Goal: Task Accomplishment & Management: Manage account settings

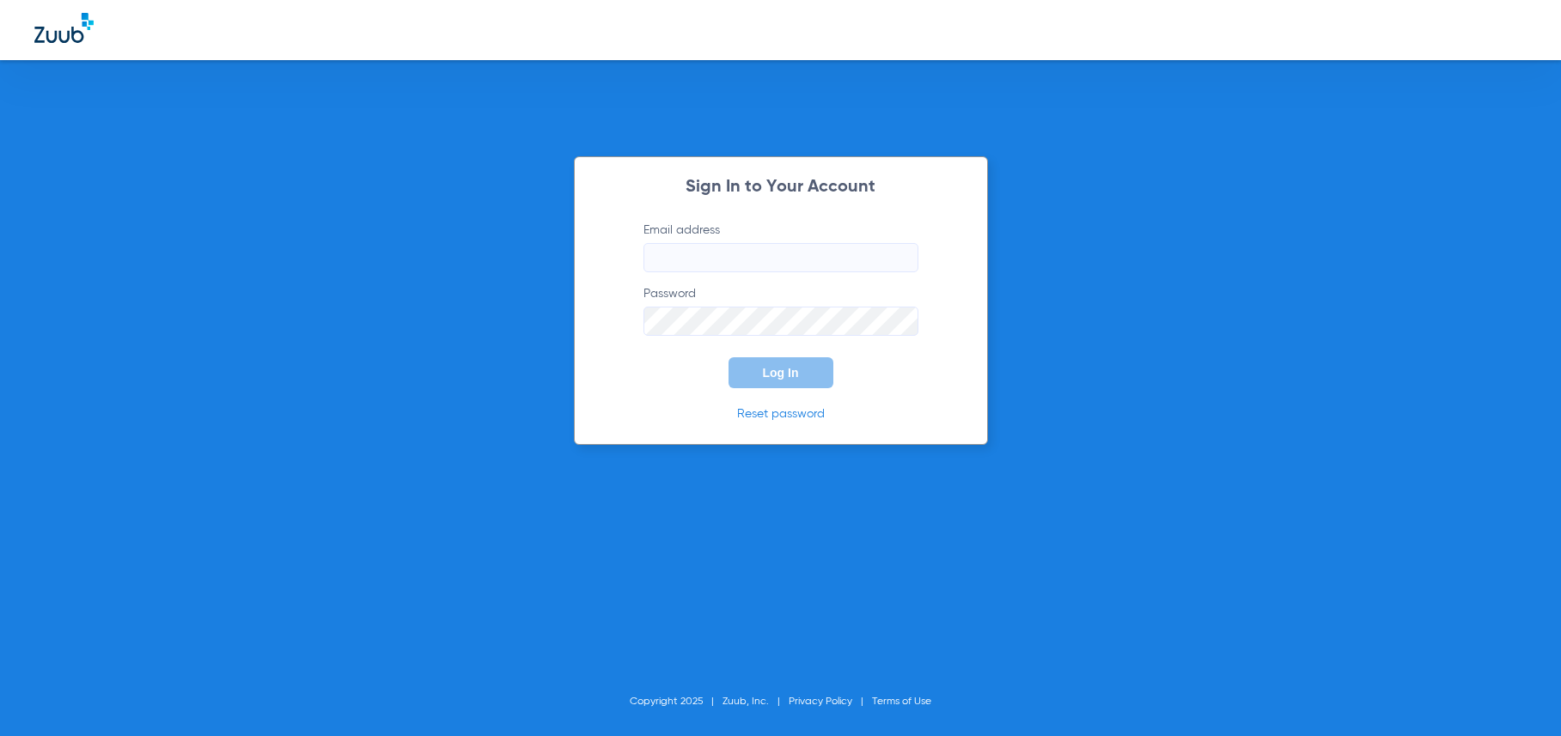
type input "[PERSON_NAME][EMAIL_ADDRESS][DOMAIN_NAME]"
click at [777, 367] on span "Log In" at bounding box center [781, 373] width 36 height 14
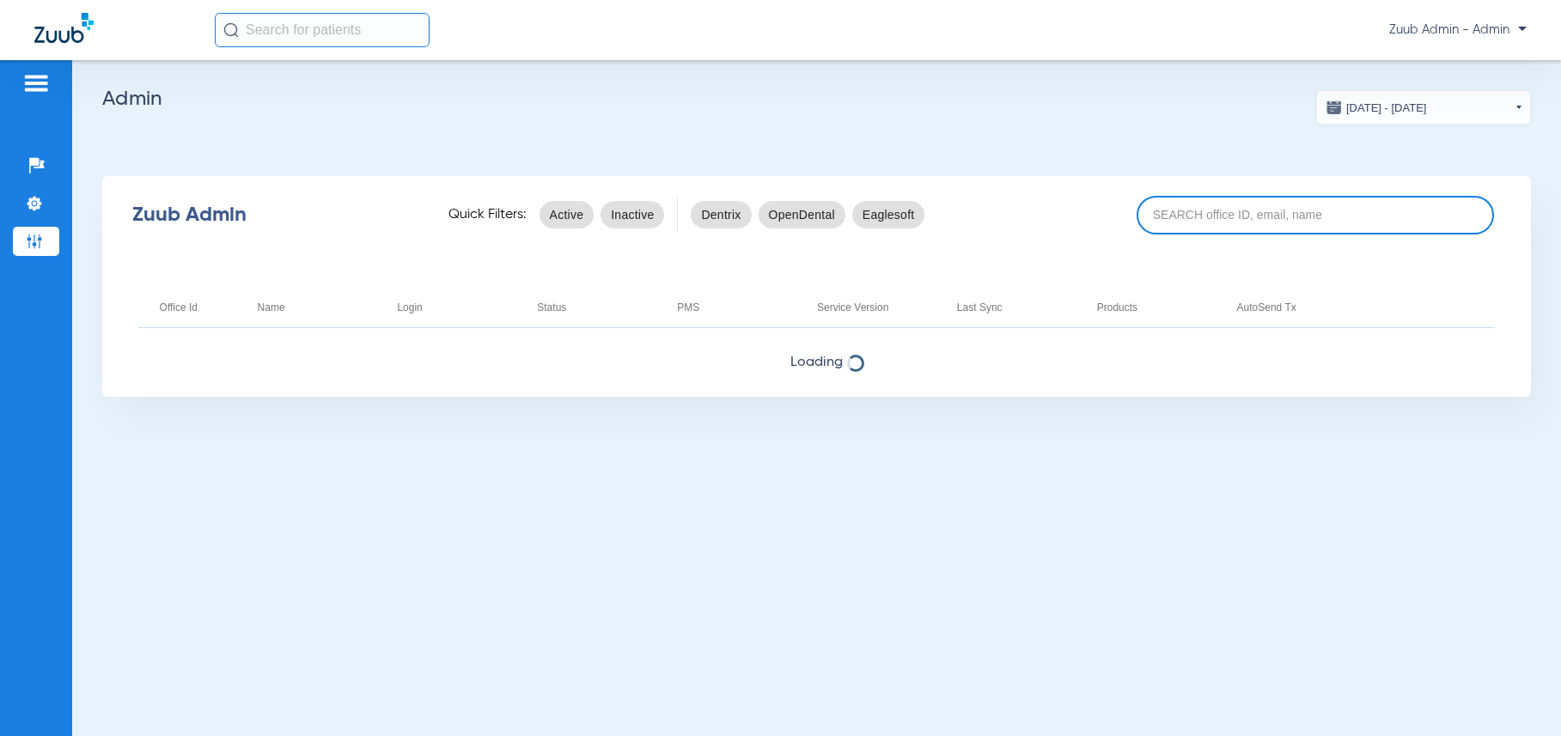
click at [1221, 212] on input at bounding box center [1314, 215] width 357 height 39
paste input "17005624"
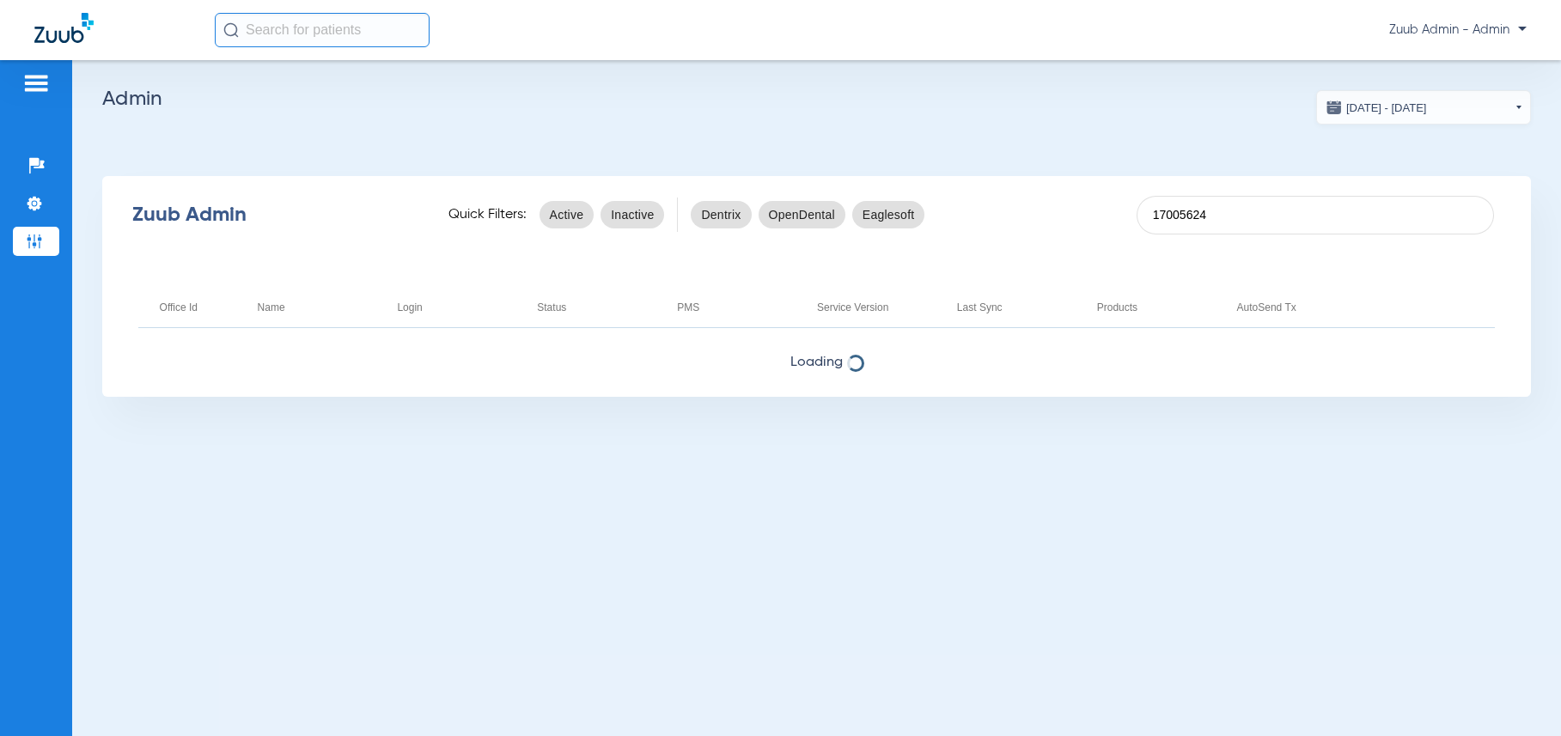
type input "17005624"
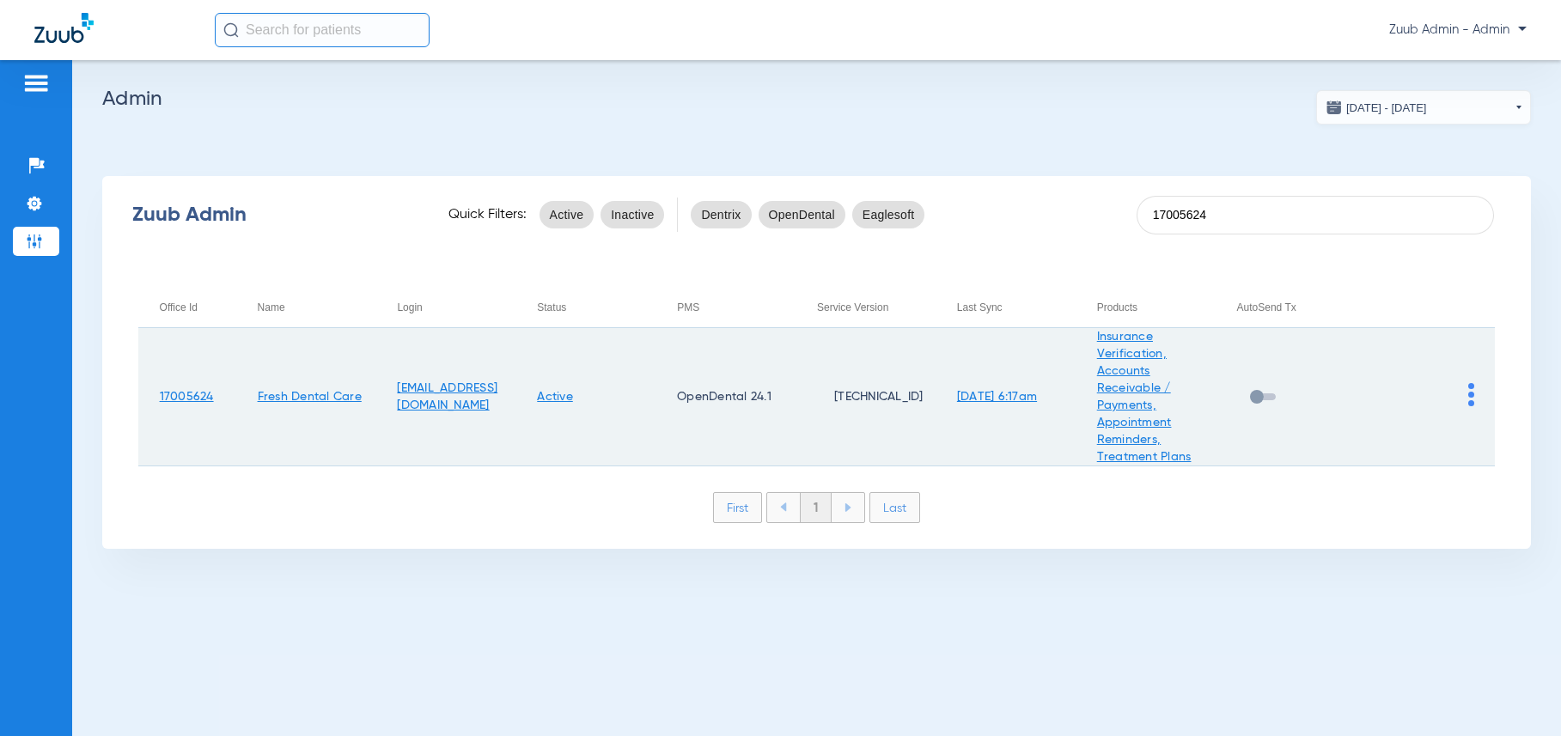
click at [1130, 393] on link "Insurance Verification, Accounts Receivable / Payments, Appointment Reminders, …" at bounding box center [1144, 397] width 94 height 132
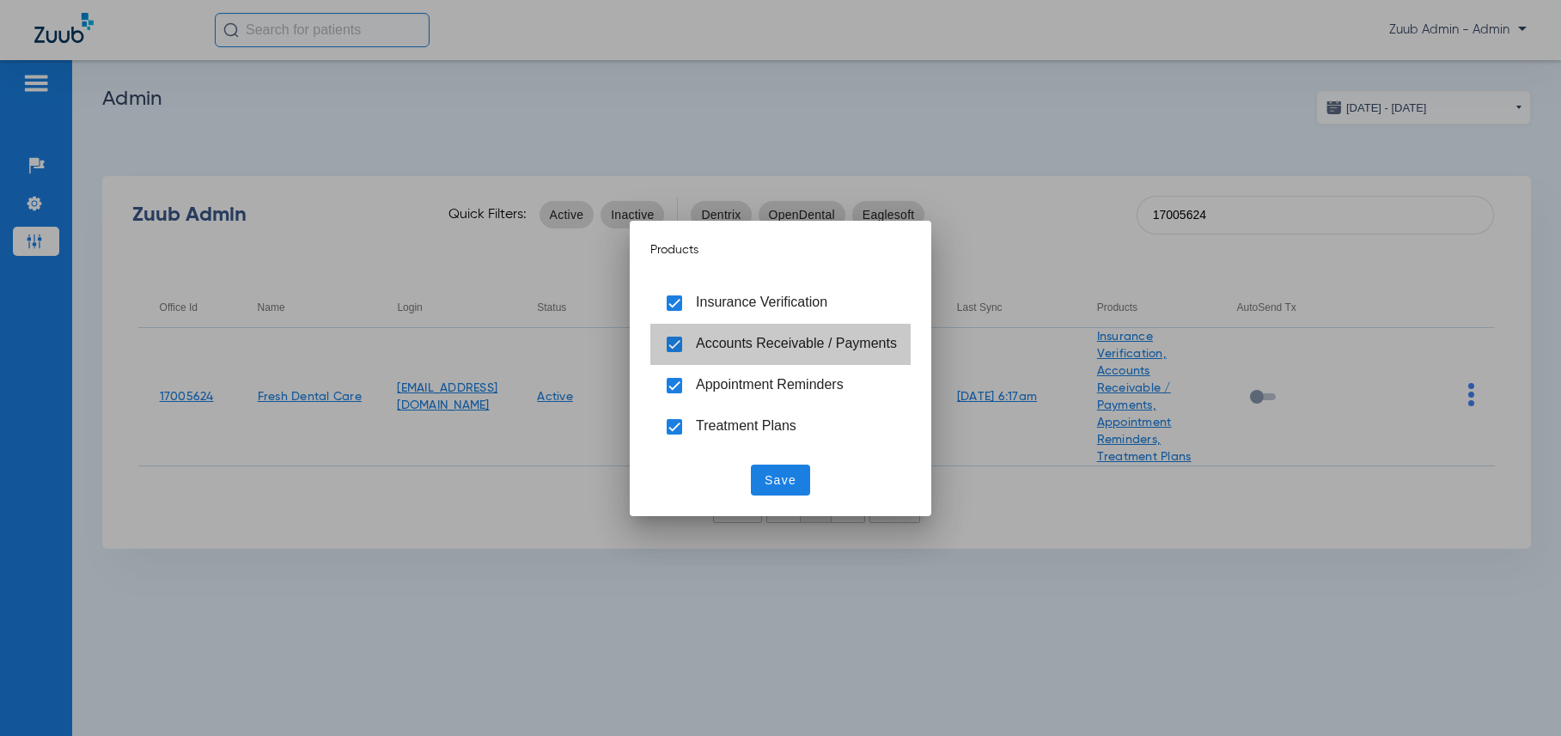
click at [706, 352] on span "Accounts Receivable / Payments" at bounding box center [796, 344] width 201 height 18
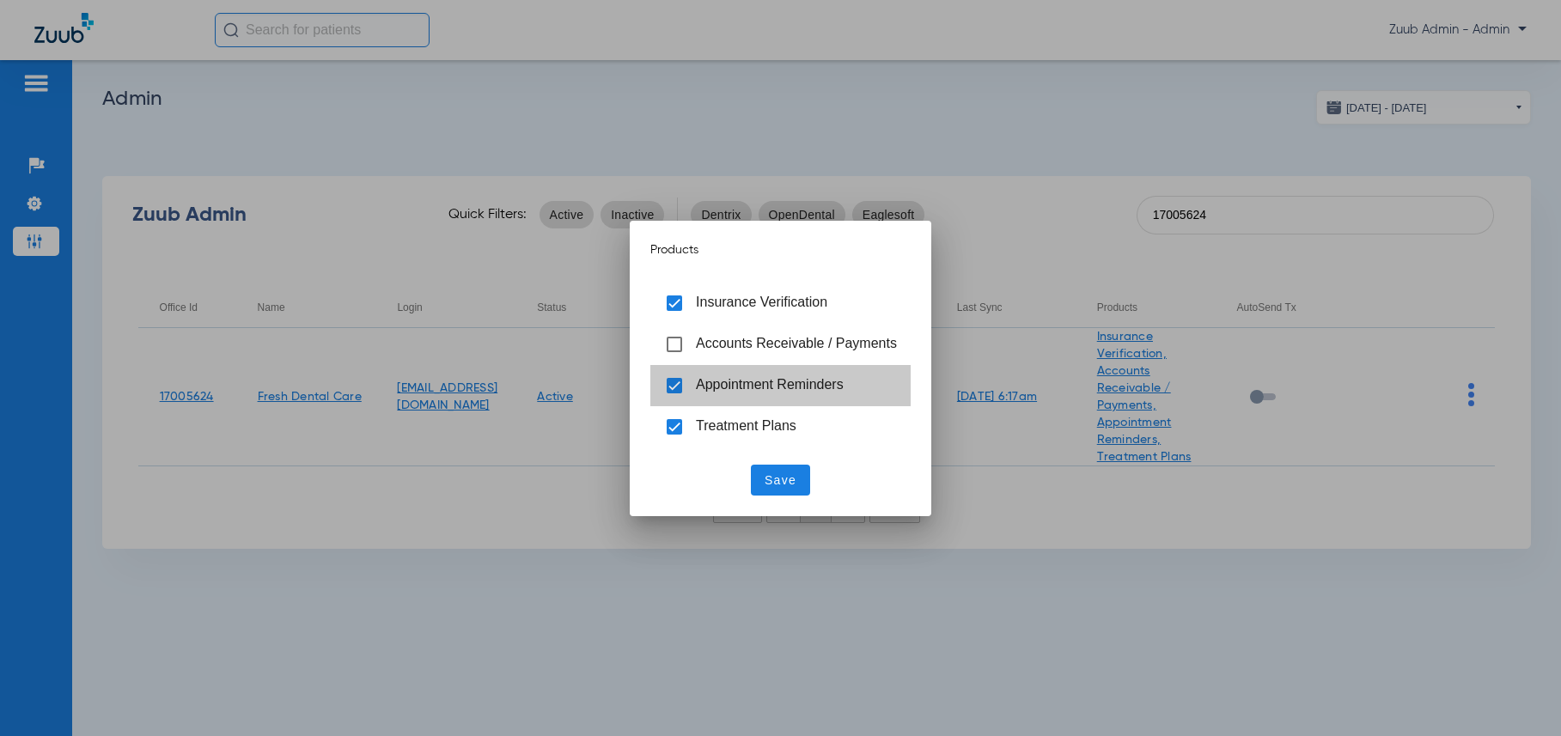
click at [715, 380] on span "Appointment Reminders" at bounding box center [770, 384] width 148 height 15
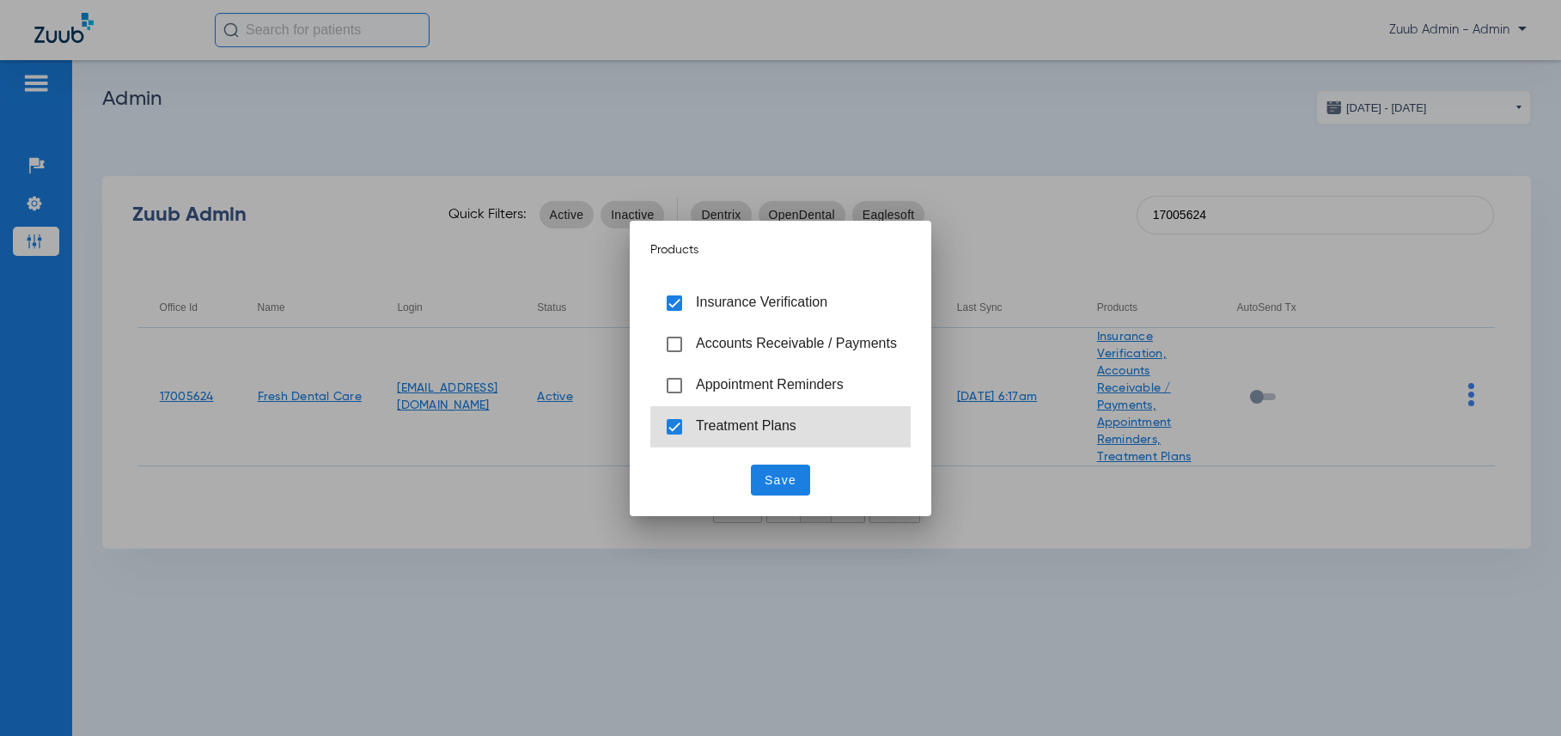
click at [724, 426] on span "Treatment Plans" at bounding box center [746, 425] width 101 height 15
click at [789, 484] on span "Save" at bounding box center [781, 480] width 32 height 17
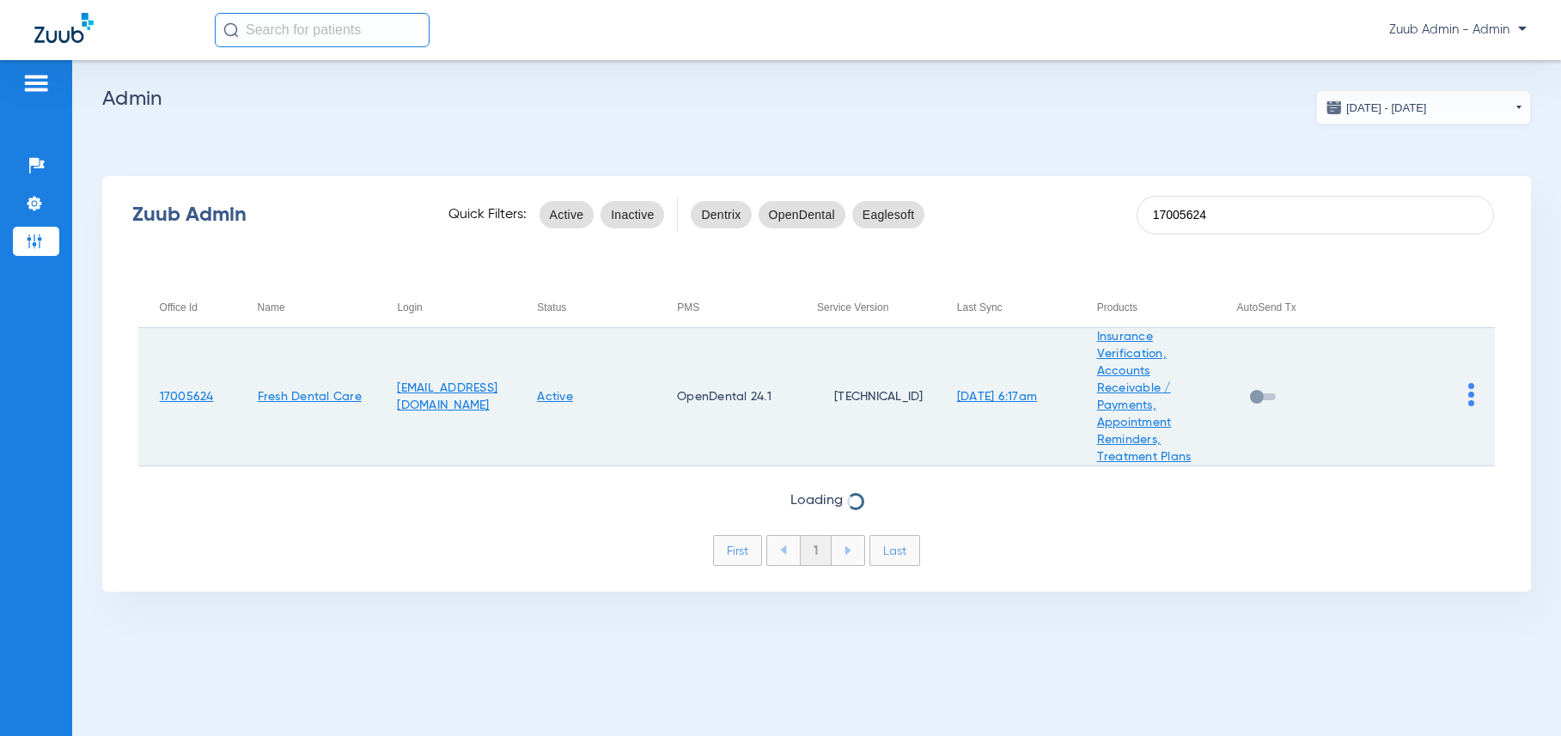
click at [1470, 393] on img at bounding box center [1471, 394] width 6 height 23
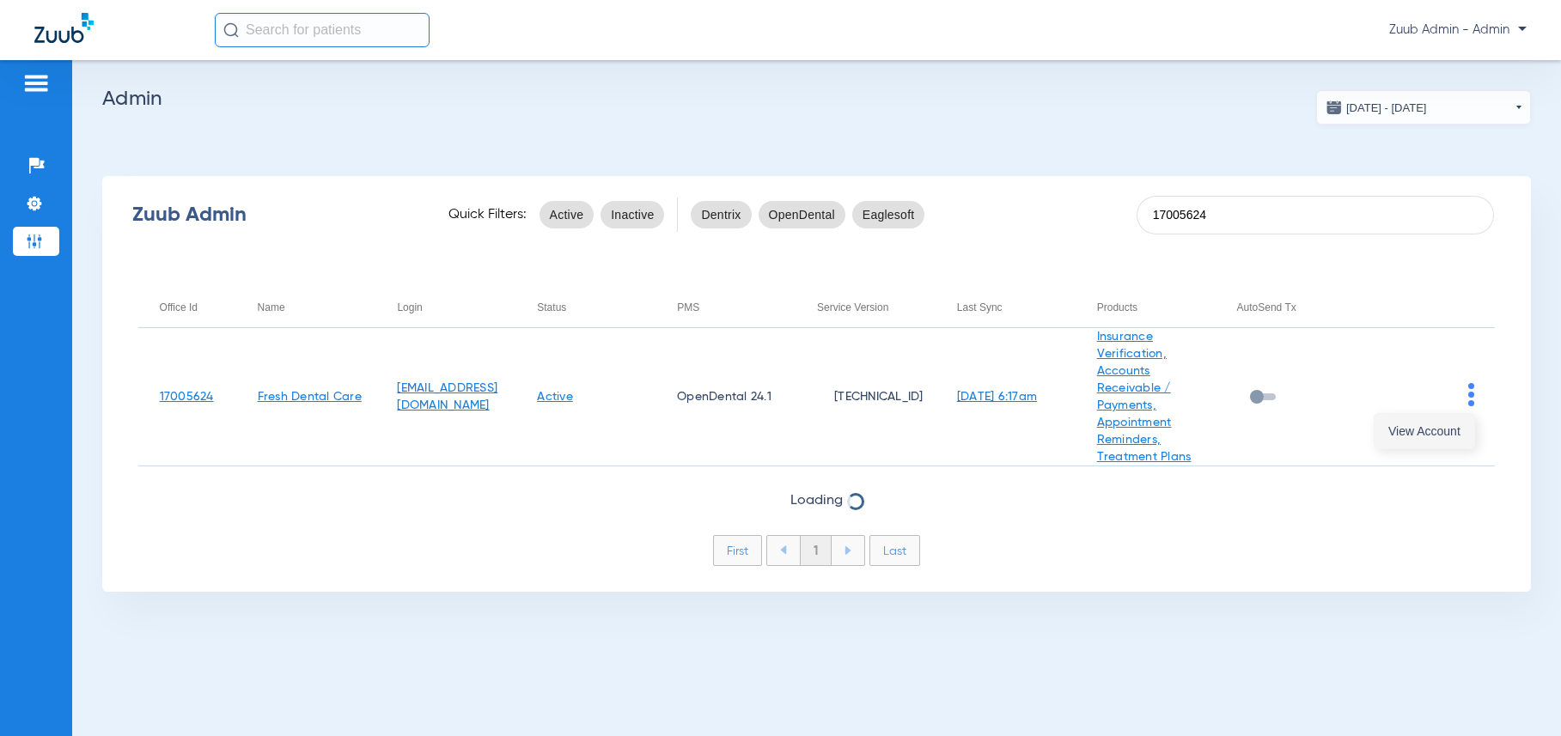
click at [1460, 426] on button "View Account" at bounding box center [1424, 431] width 100 height 34
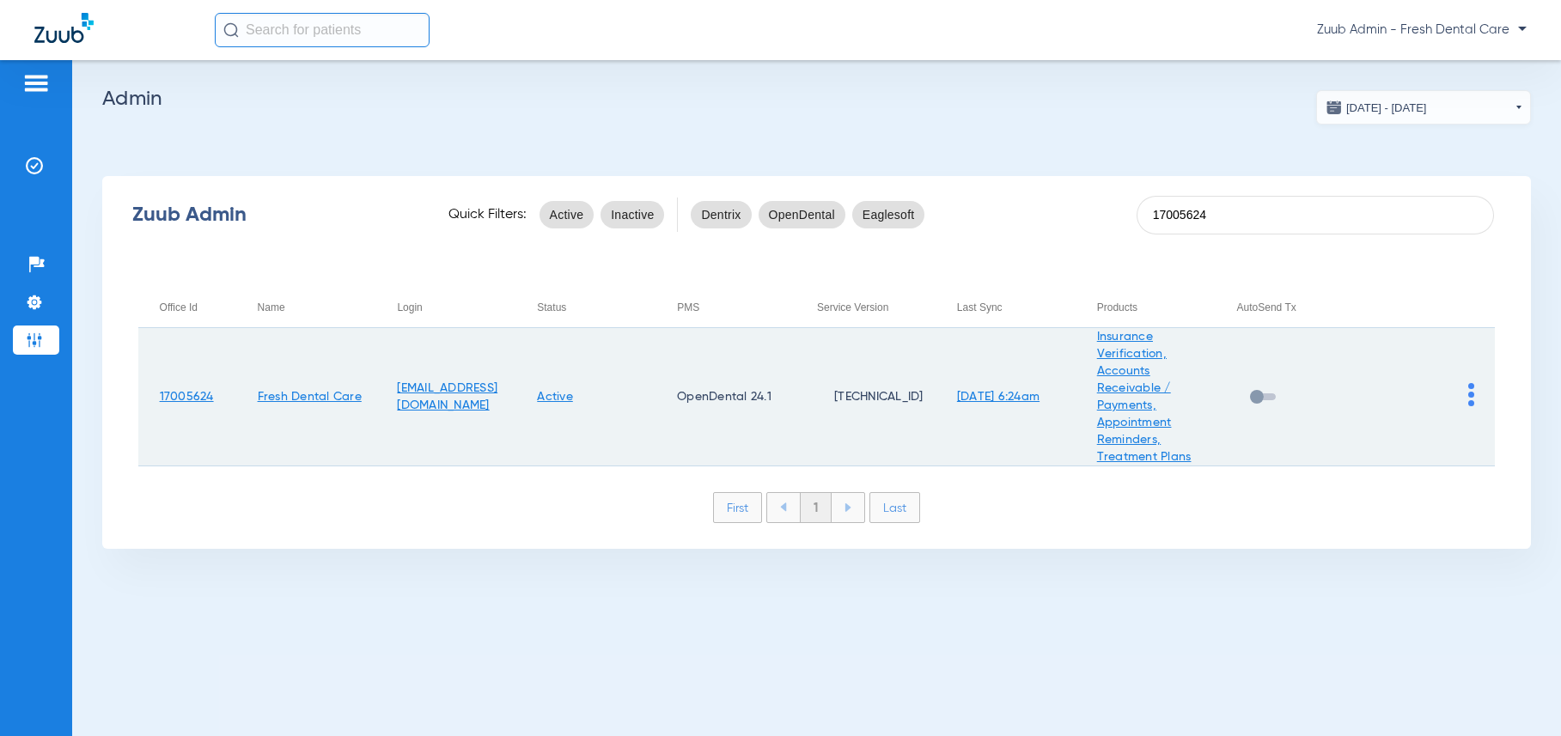
click at [1472, 393] on img at bounding box center [1471, 394] width 6 height 23
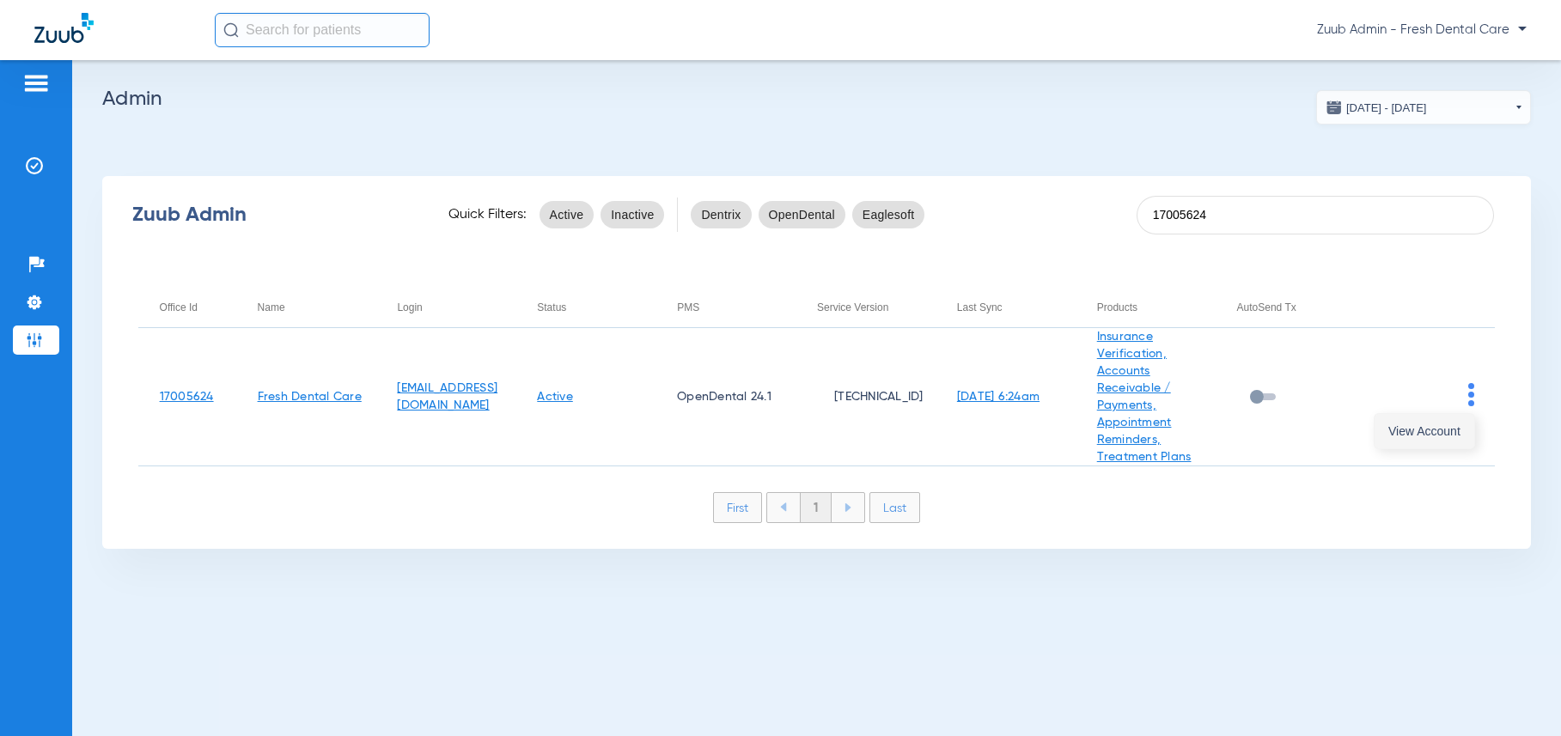
click at [1458, 425] on span "View Account" at bounding box center [1424, 431] width 72 height 12
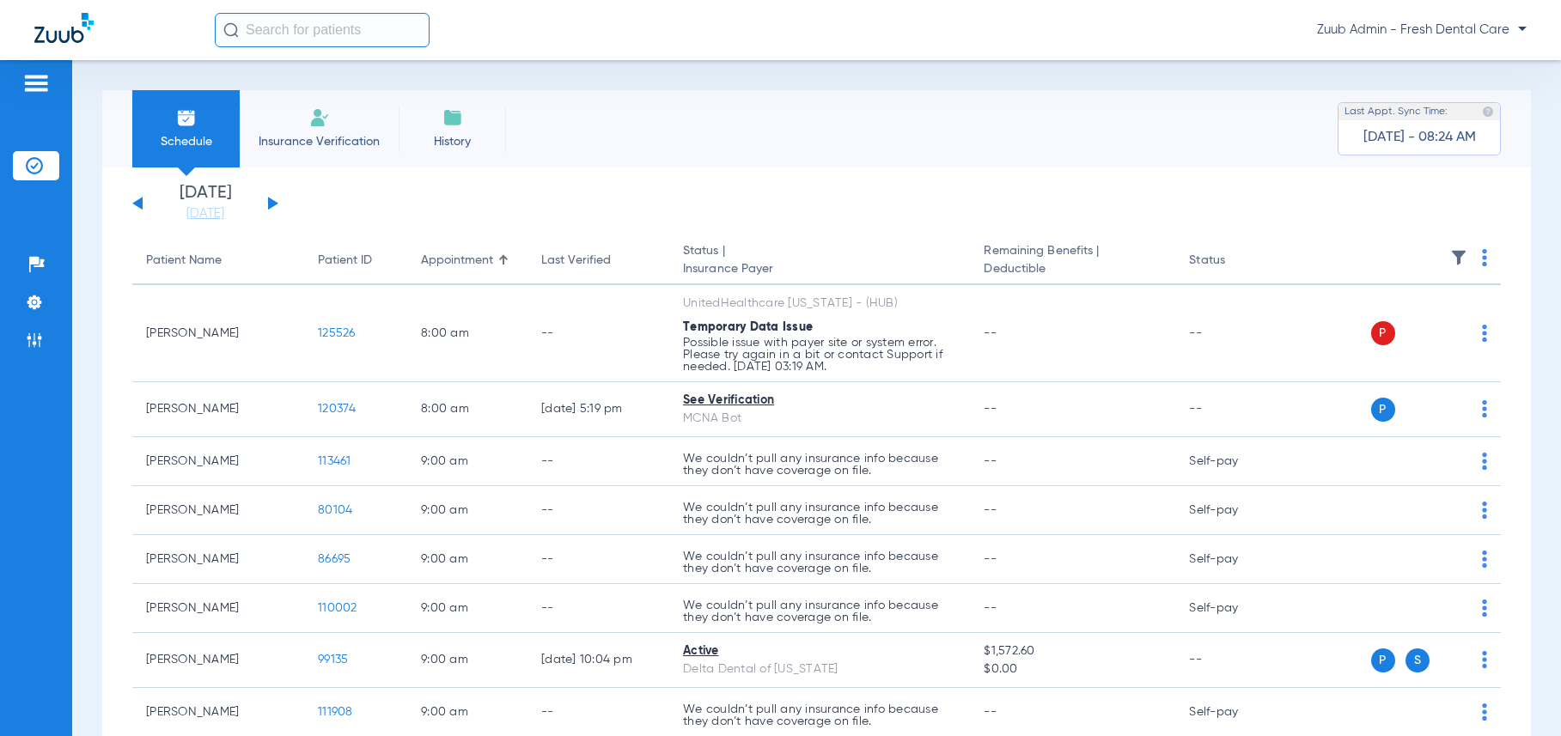
drag, startPoint x: 44, startPoint y: 299, endPoint x: 659, endPoint y: 82, distance: 652.0
click at [43, 299] on li "Settings" at bounding box center [36, 302] width 46 height 29
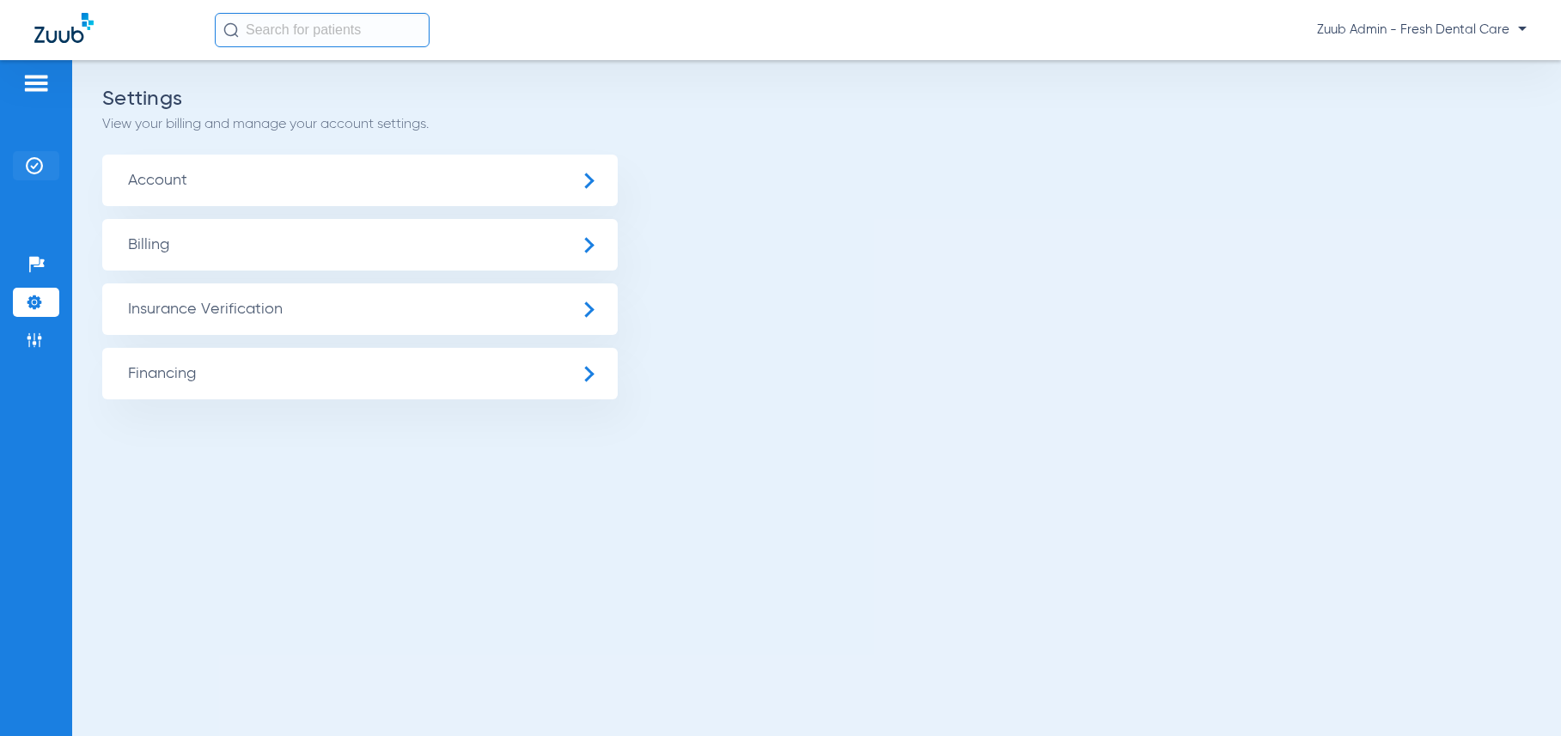
click at [33, 164] on img at bounding box center [34, 165] width 17 height 17
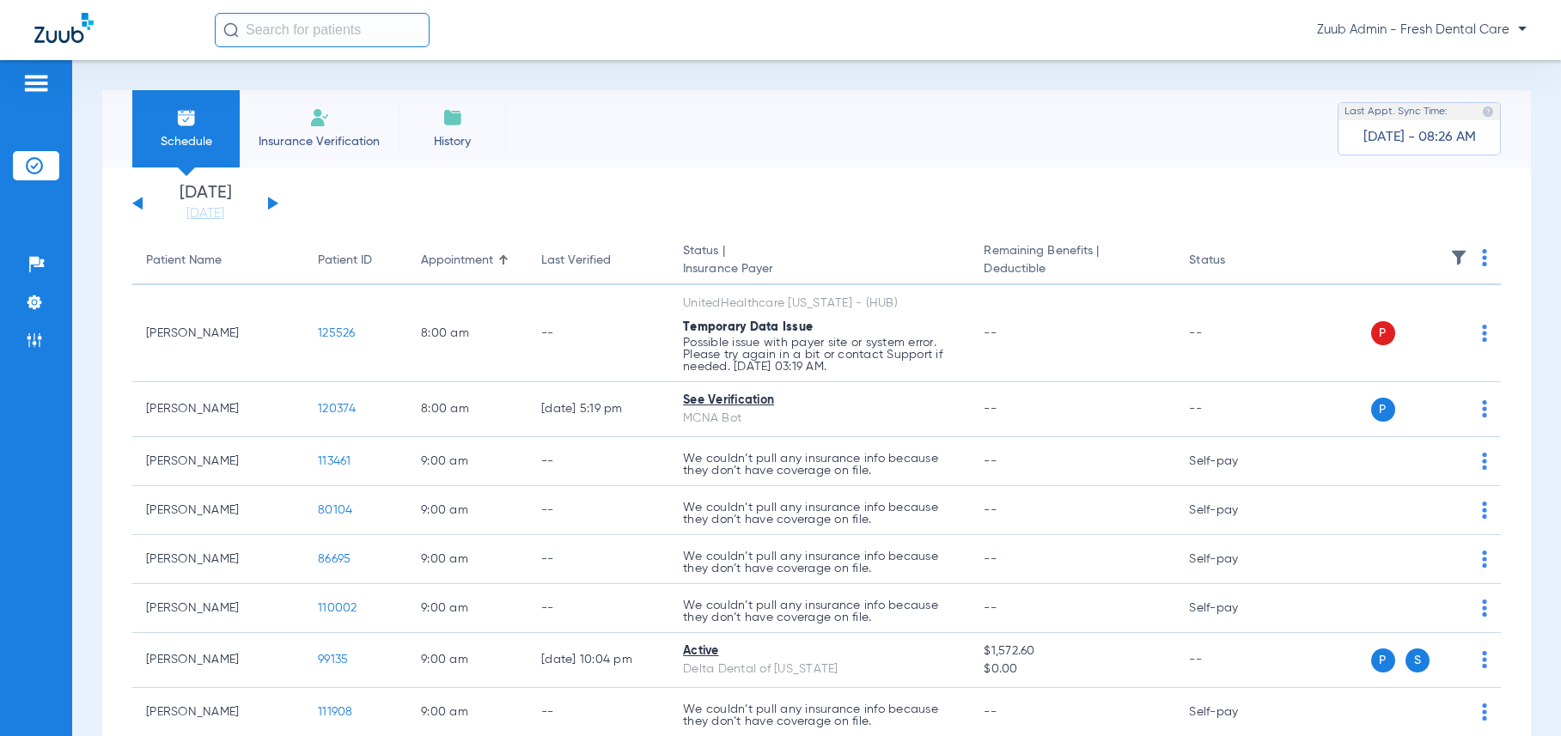
click at [271, 203] on button at bounding box center [273, 203] width 10 height 13
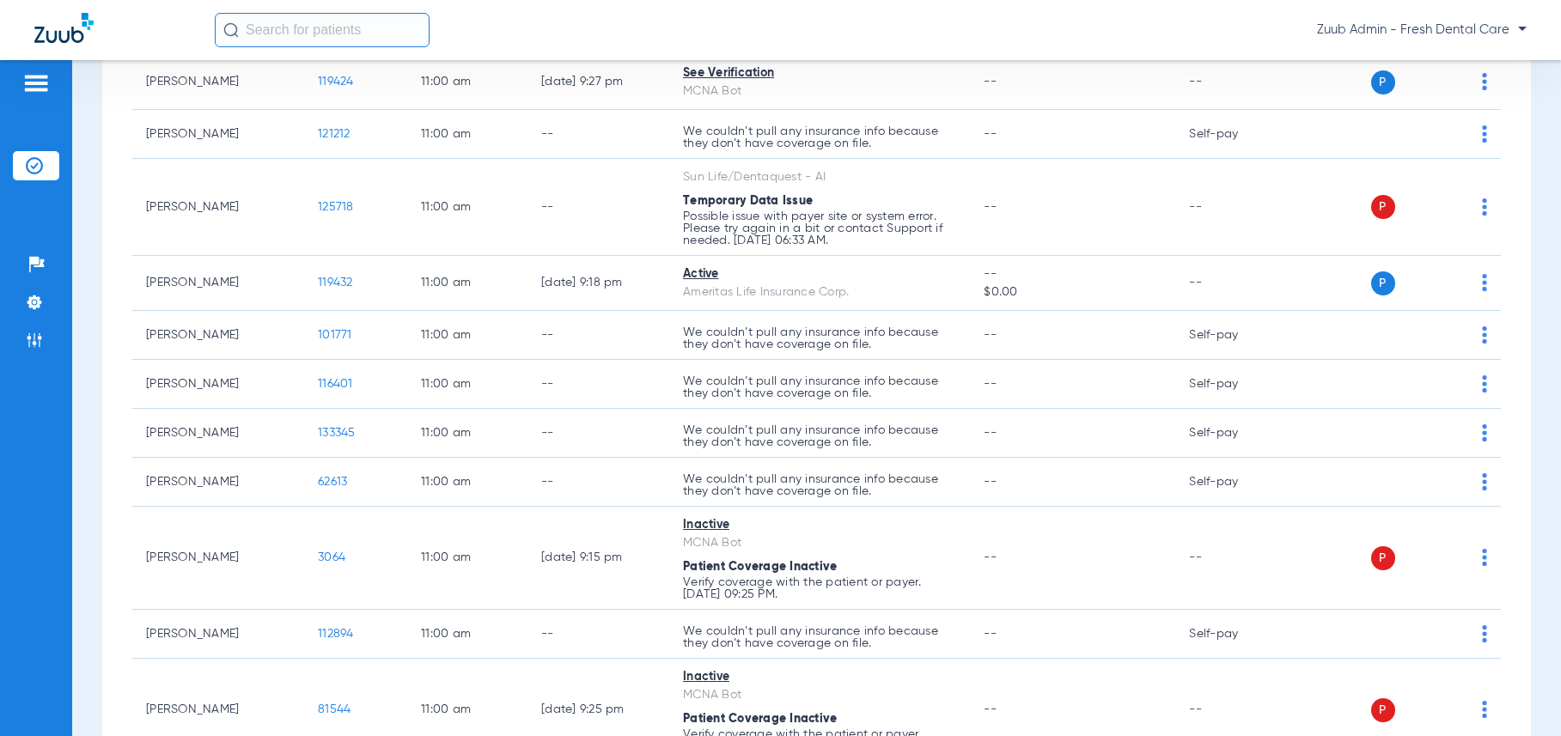
scroll to position [10567, 0]
